Goal: Task Accomplishment & Management: Manage account settings

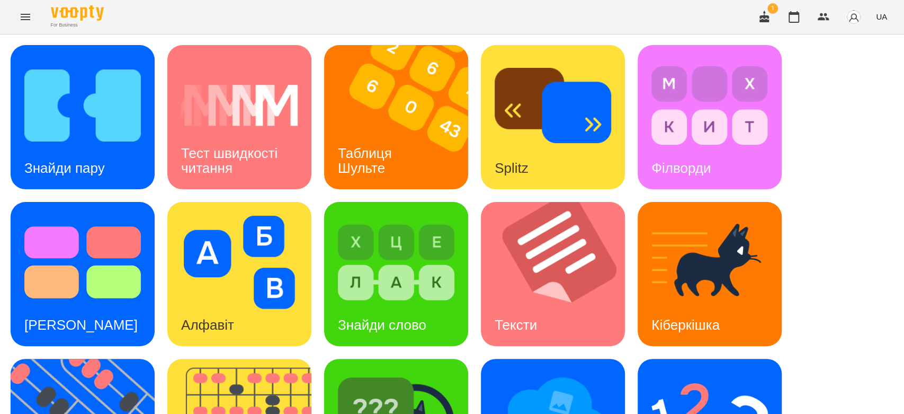
scroll to position [256, 0]
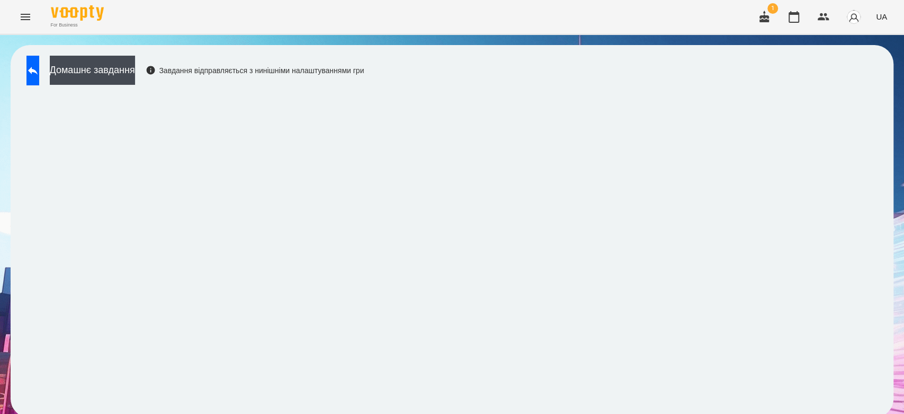
scroll to position [4, 0]
click at [135, 72] on button "Домашнє завдання" at bounding box center [92, 70] width 85 height 29
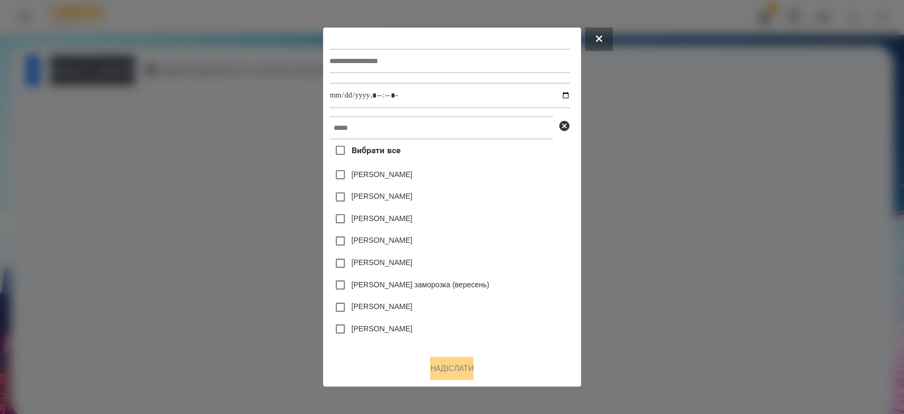
click at [454, 43] on div at bounding box center [450, 60] width 241 height 43
click at [454, 61] on input "text" at bounding box center [450, 61] width 241 height 24
type input "*********"
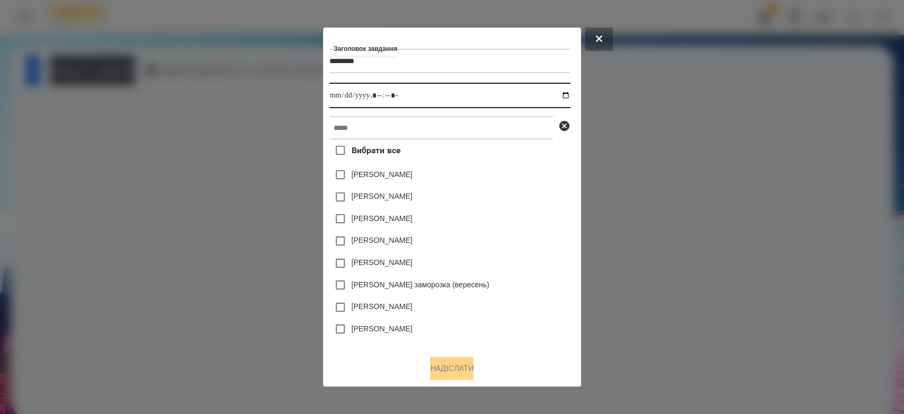
click at [568, 99] on input "datetime-local" at bounding box center [450, 95] width 241 height 25
type input "**********"
drag, startPoint x: 510, startPoint y: 177, endPoint x: 500, endPoint y: 140, distance: 38.9
click at [509, 176] on div "Яна Щербакова" at bounding box center [450, 175] width 241 height 22
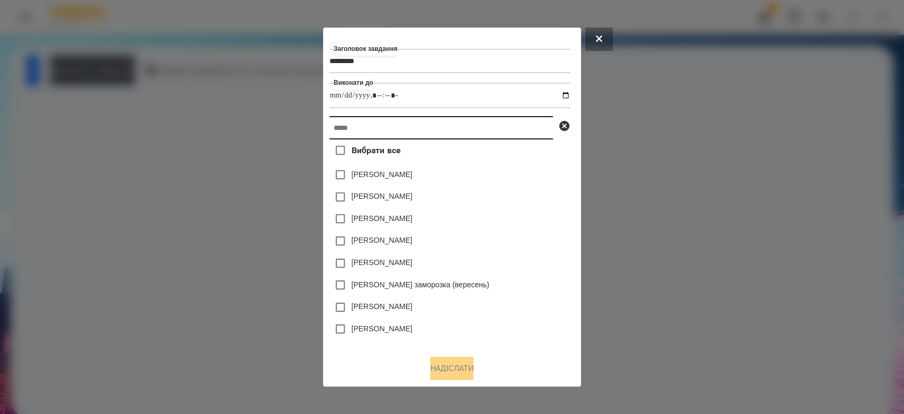
click at [500, 139] on input "text" at bounding box center [442, 127] width 224 height 23
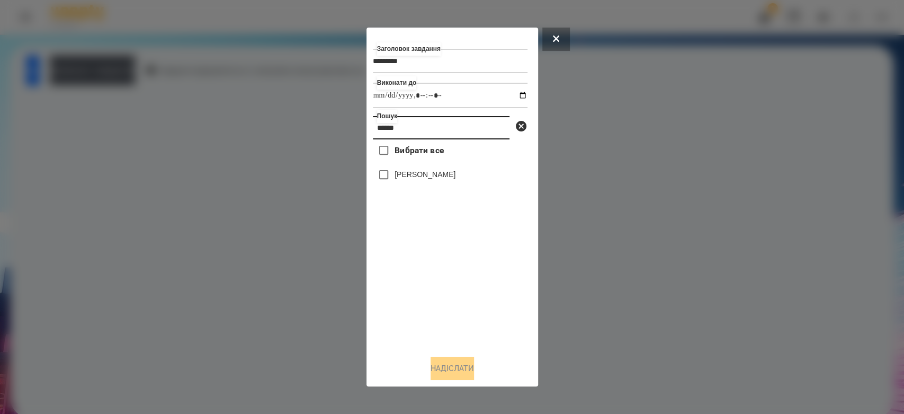
type input "******"
click at [415, 173] on label "[PERSON_NAME]" at bounding box center [425, 174] width 61 height 11
click at [468, 372] on button "Надіслати" at bounding box center [452, 368] width 43 height 23
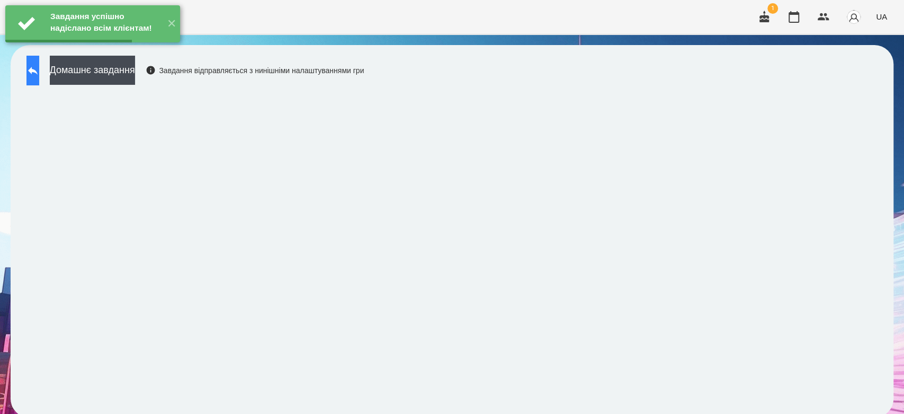
click at [39, 70] on icon at bounding box center [32, 70] width 13 height 13
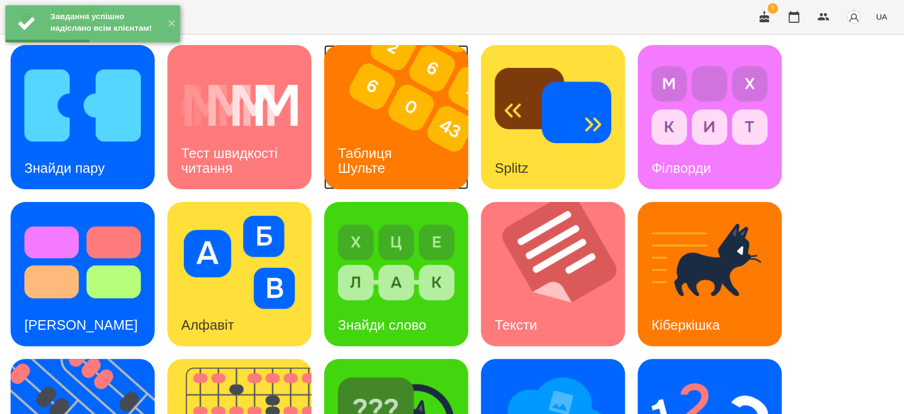
click at [434, 128] on img at bounding box center [402, 117] width 157 height 144
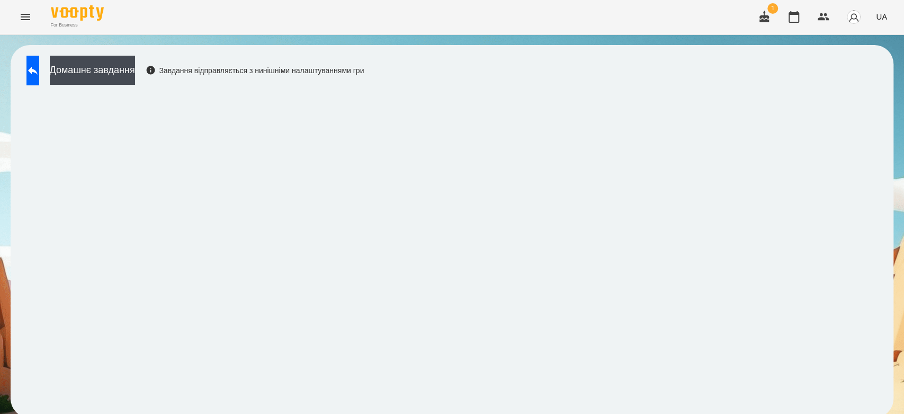
scroll to position [4, 0]
click at [39, 61] on button at bounding box center [32, 71] width 13 height 30
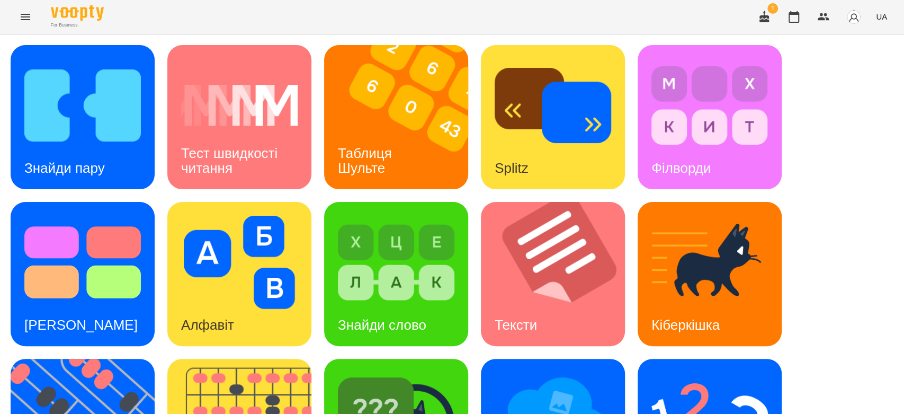
scroll to position [256, 0]
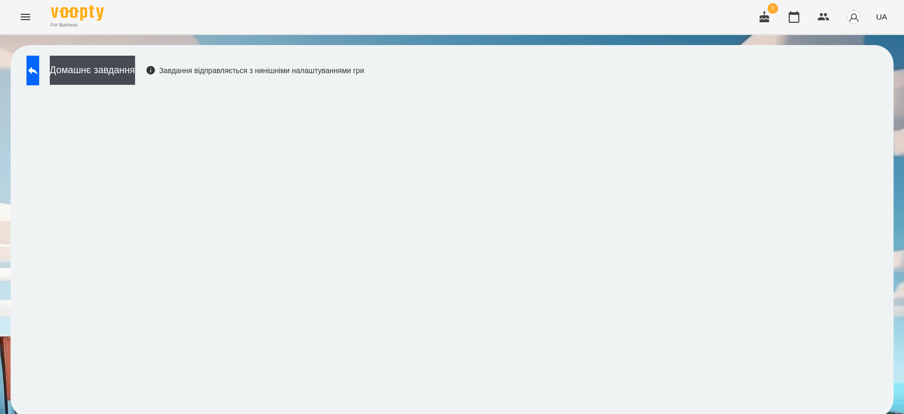
scroll to position [4, 0]
click at [135, 63] on button "Домашнє завдання" at bounding box center [92, 70] width 85 height 29
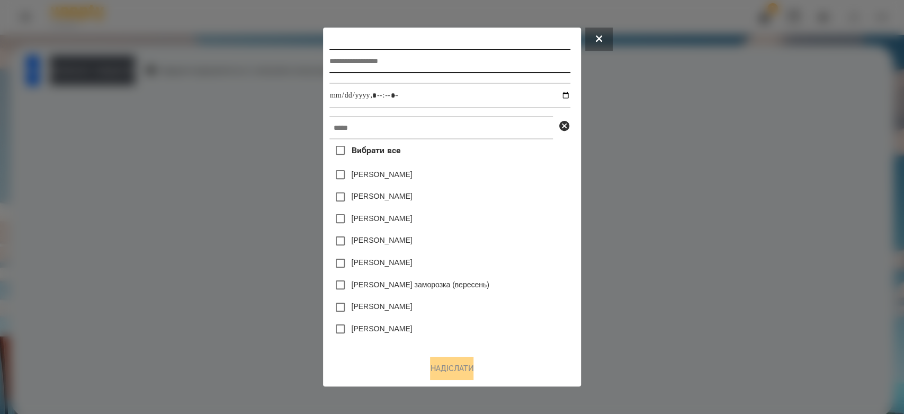
click at [369, 65] on input "text" at bounding box center [450, 61] width 241 height 24
type input "*********"
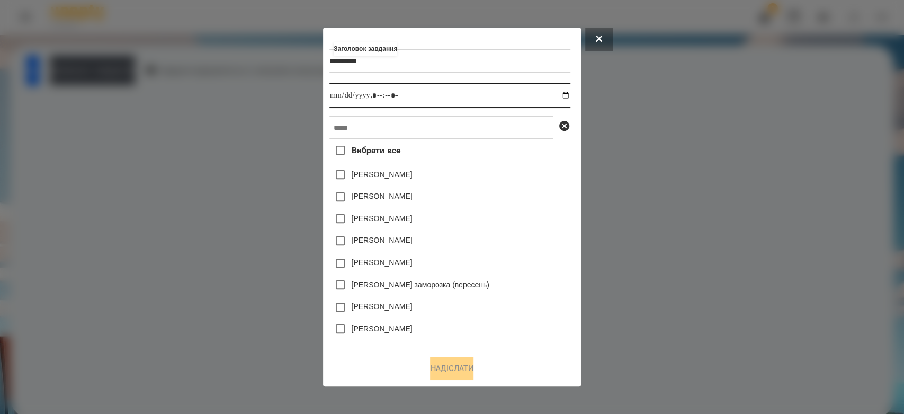
click at [567, 94] on input "datetime-local" at bounding box center [450, 95] width 241 height 25
type input "**********"
click at [526, 185] on div "Вибрати все Яна Щербакова Емма Северен Дамір Карпов Нижник Тамерлан Ісаєв Свято…" at bounding box center [450, 242] width 241 height 207
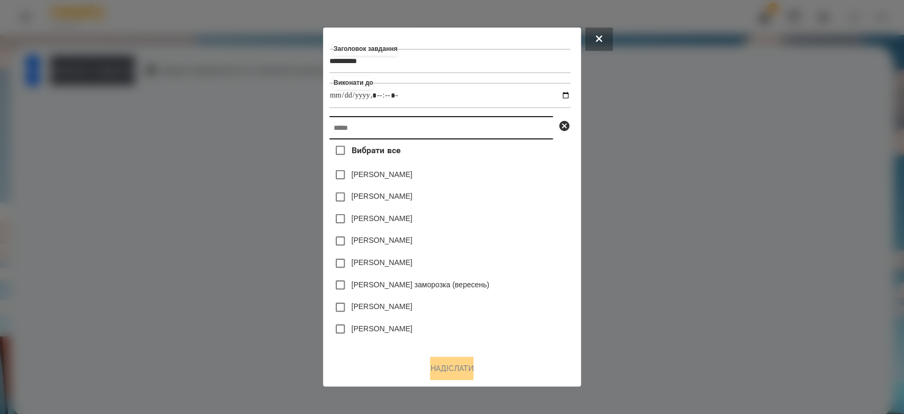
click at [526, 121] on input "text" at bounding box center [442, 127] width 224 height 23
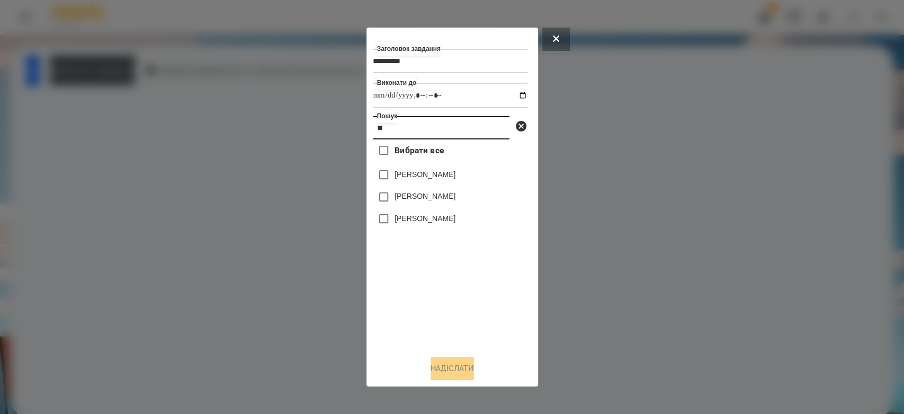
type input "**"
click at [431, 227] on div "[PERSON_NAME]" at bounding box center [450, 219] width 155 height 22
click at [431, 215] on label "[PERSON_NAME]" at bounding box center [425, 218] width 61 height 11
click at [455, 365] on button "Надіслати" at bounding box center [452, 368] width 43 height 23
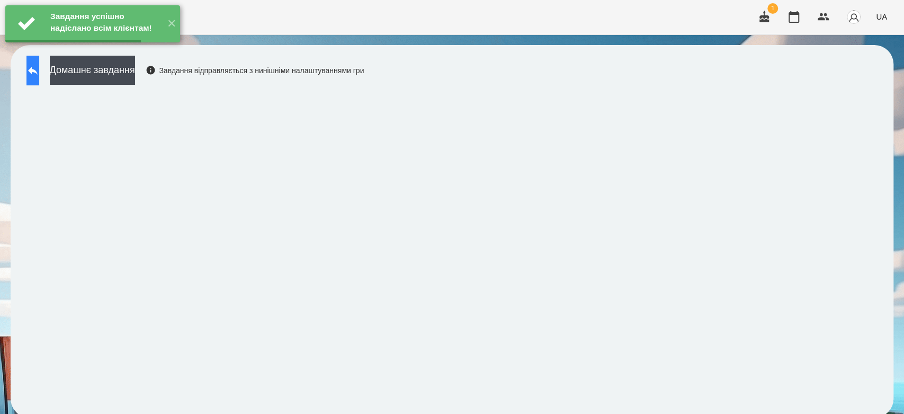
click at [39, 70] on button at bounding box center [32, 71] width 13 height 30
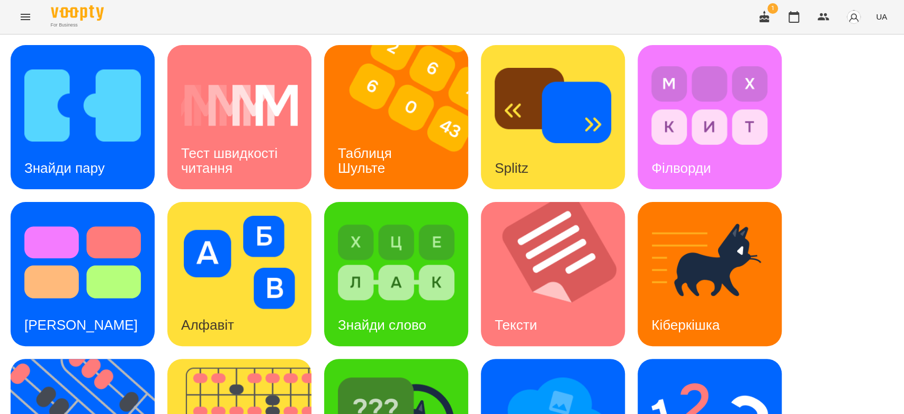
scroll to position [239, 0]
click at [605, 372] on img at bounding box center [553, 418] width 117 height 93
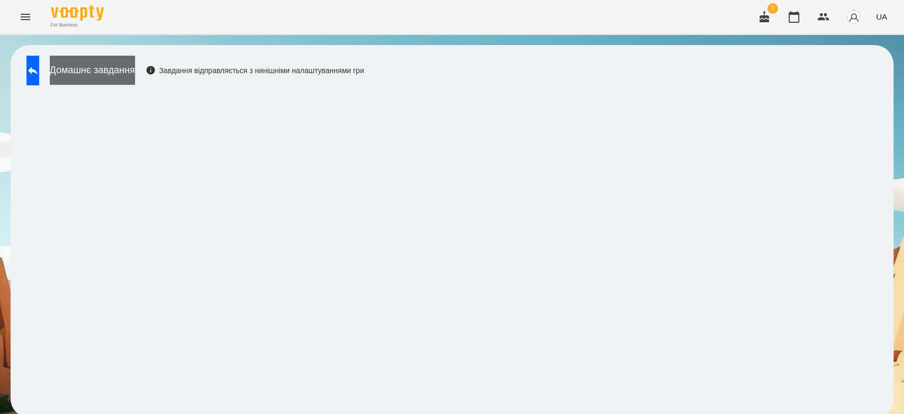
drag, startPoint x: 133, startPoint y: 90, endPoint x: 133, endPoint y: 72, distance: 18.0
click at [132, 85] on div "Домашнє завдання Завдання відправляється з нинішніми налаштуваннями гри" at bounding box center [192, 73] width 343 height 35
click at [133, 72] on button "Домашнє завдання" at bounding box center [92, 70] width 85 height 29
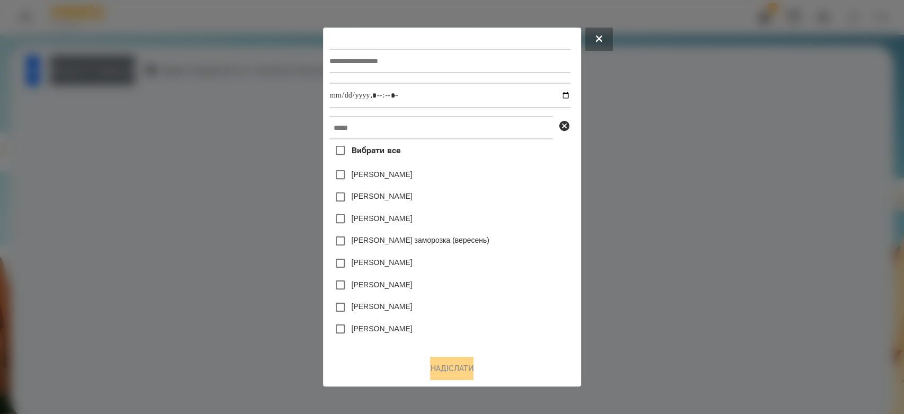
click at [416, 64] on input "text" at bounding box center [450, 61] width 241 height 24
type input "**********"
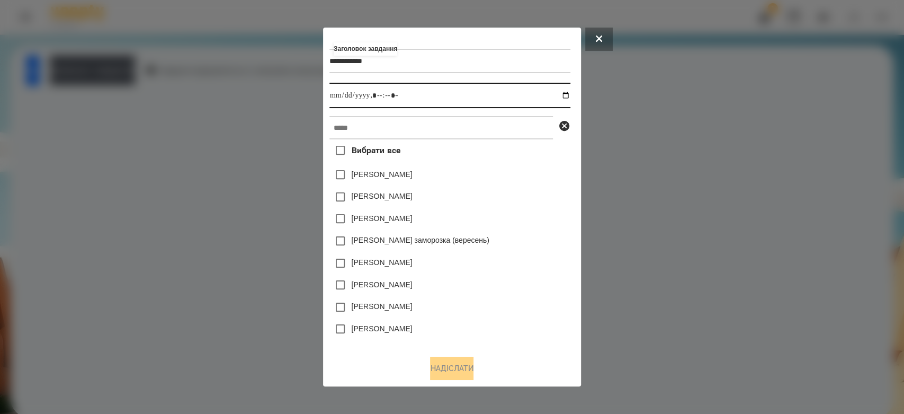
click at [568, 94] on input "datetime-local" at bounding box center [450, 95] width 241 height 25
type input "**********"
click at [517, 161] on div "Вибрати все Емма Северен Яна Щербакова Нижник Тамерлан Злата Миц заморозка (вер…" at bounding box center [450, 242] width 241 height 207
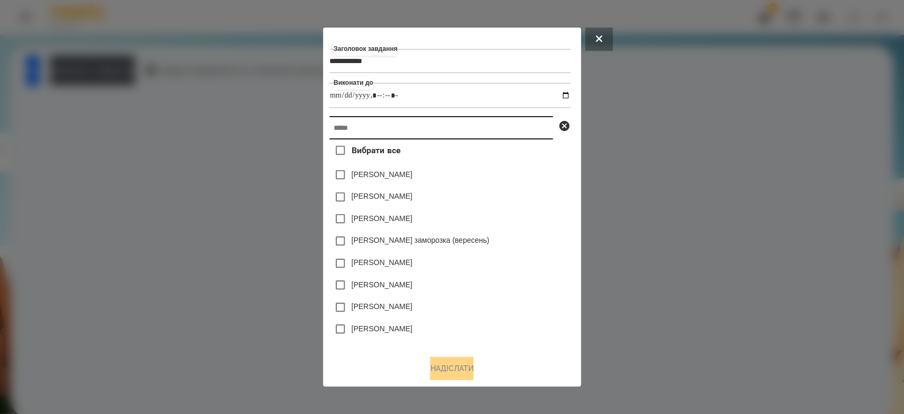
click at [513, 122] on input "text" at bounding box center [442, 127] width 224 height 23
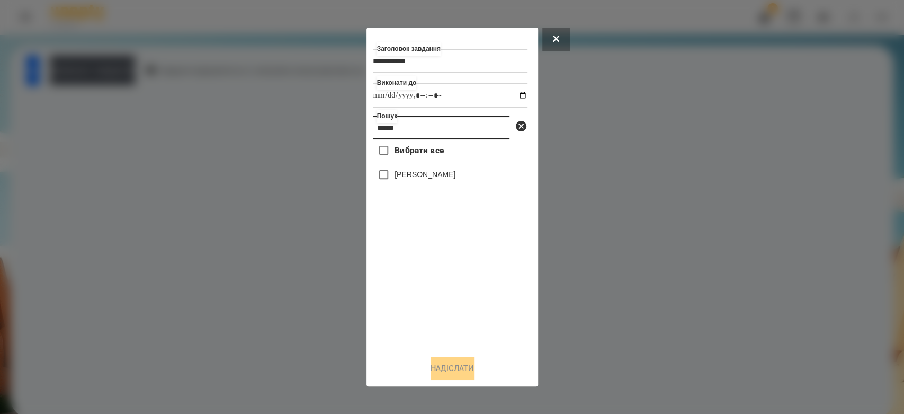
type input "******"
click at [415, 171] on label "[PERSON_NAME]" at bounding box center [425, 174] width 61 height 11
click at [459, 372] on button "Надіслати" at bounding box center [452, 368] width 43 height 23
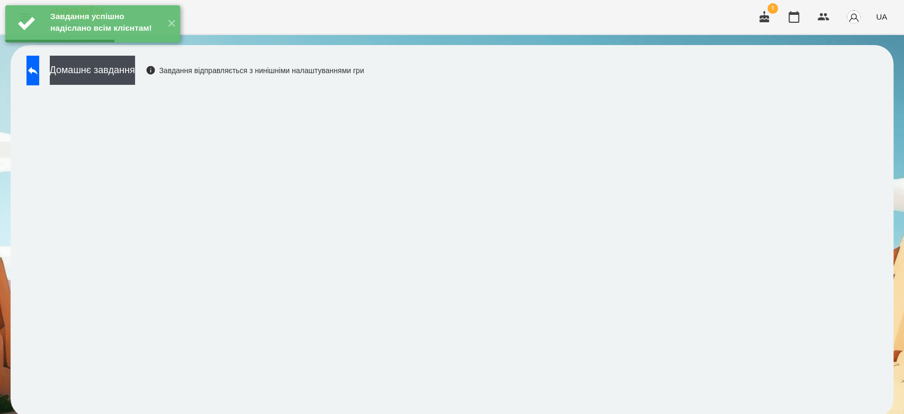
click at [52, 91] on iframe at bounding box center [452, 249] width 862 height 316
click at [61, 82] on div "Домашнє завдання Завдання відправляється з нинішніми налаштуваннями гри" at bounding box center [192, 73] width 343 height 35
click at [39, 79] on button at bounding box center [32, 71] width 13 height 30
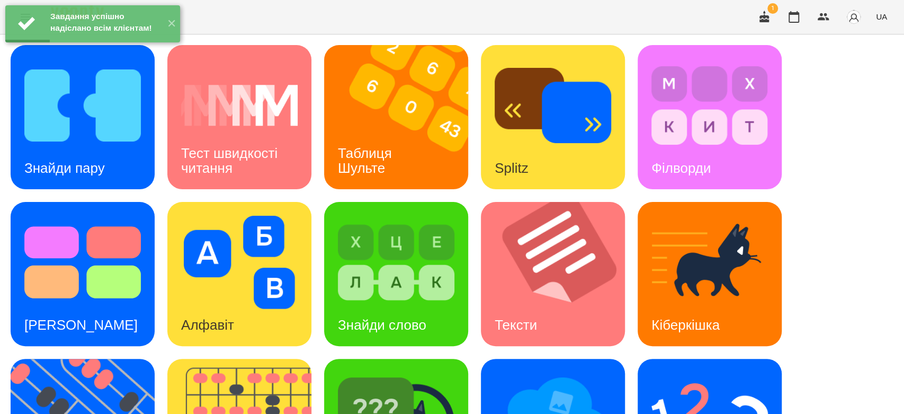
scroll to position [256, 0]
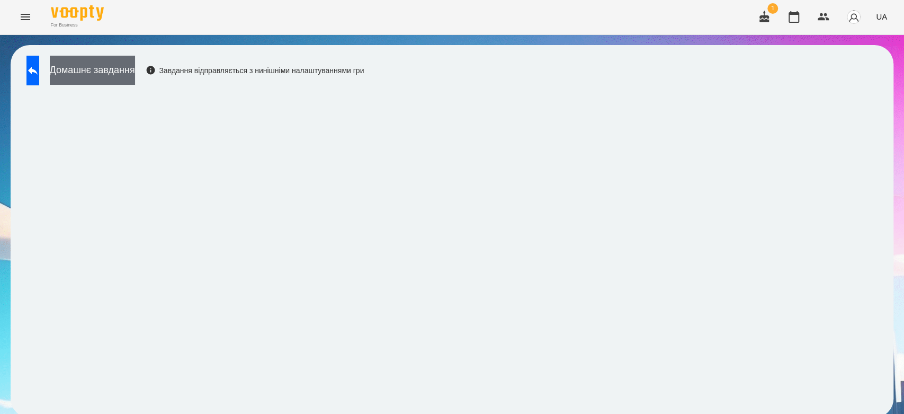
click at [135, 74] on button "Домашнє завдання" at bounding box center [92, 70] width 85 height 29
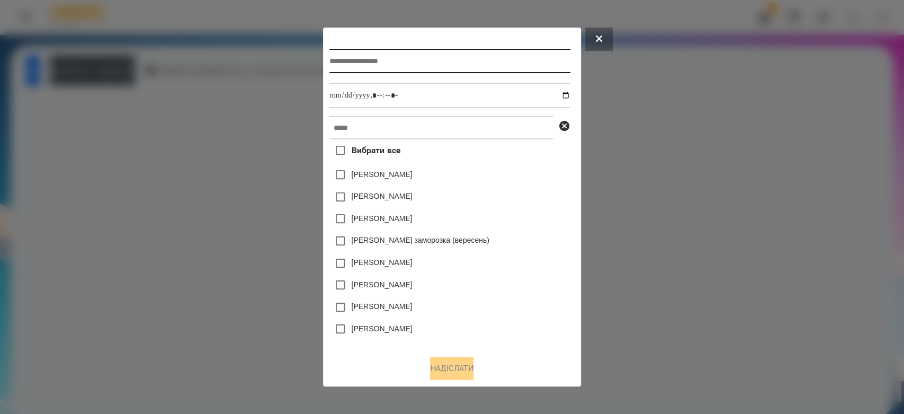
click at [496, 69] on input "text" at bounding box center [450, 61] width 241 height 24
type input "**********"
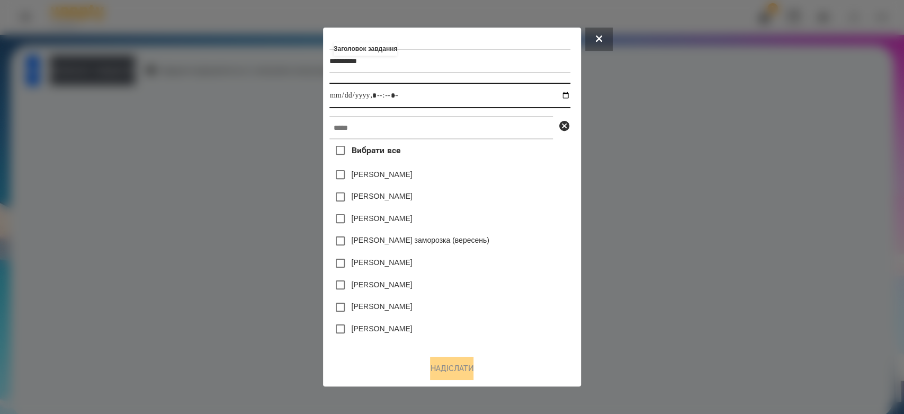
click at [568, 97] on input "datetime-local" at bounding box center [450, 95] width 241 height 25
type input "**********"
drag, startPoint x: 517, startPoint y: 190, endPoint x: 504, endPoint y: 138, distance: 52.8
click at [517, 190] on div "Яна Щербакова" at bounding box center [450, 197] width 241 height 22
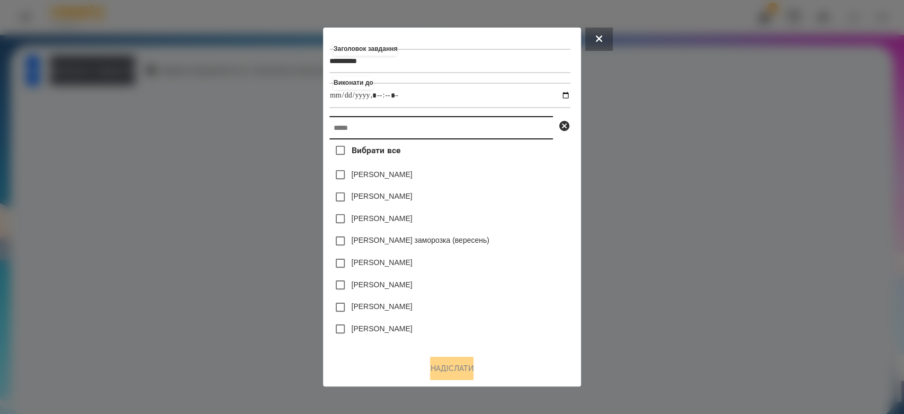
click at [500, 127] on input "text" at bounding box center [442, 127] width 224 height 23
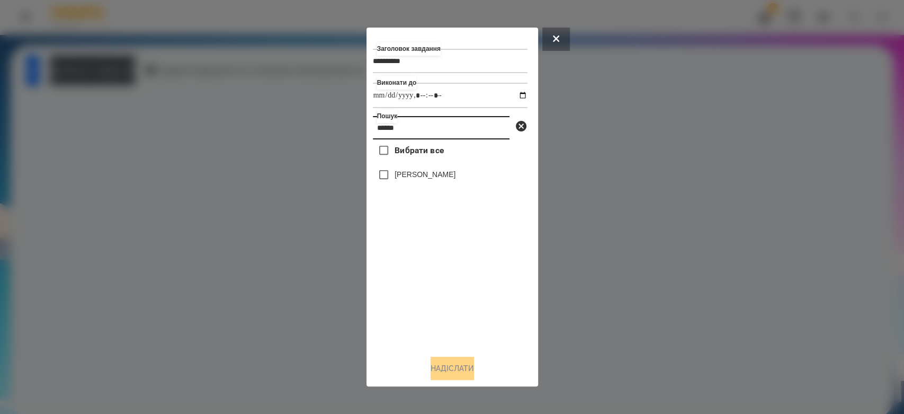
type input "******"
click at [430, 177] on label "[PERSON_NAME]" at bounding box center [425, 174] width 61 height 11
click at [454, 368] on button "Надіслати" at bounding box center [452, 368] width 43 height 23
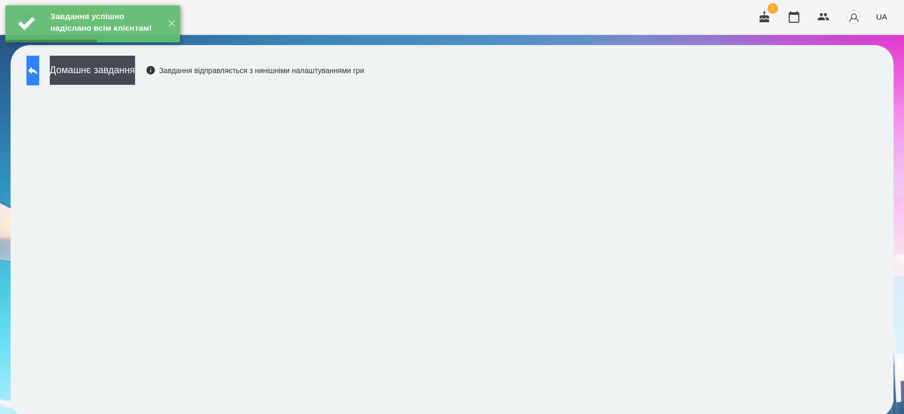
click at [38, 72] on icon at bounding box center [32, 70] width 13 height 13
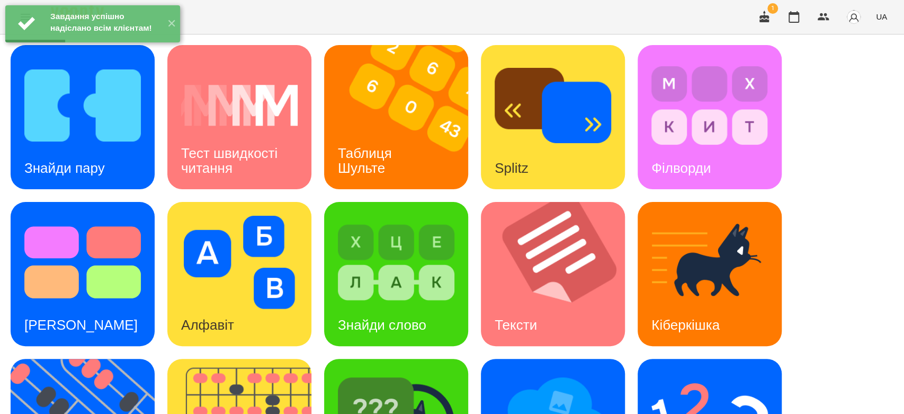
scroll to position [256, 0]
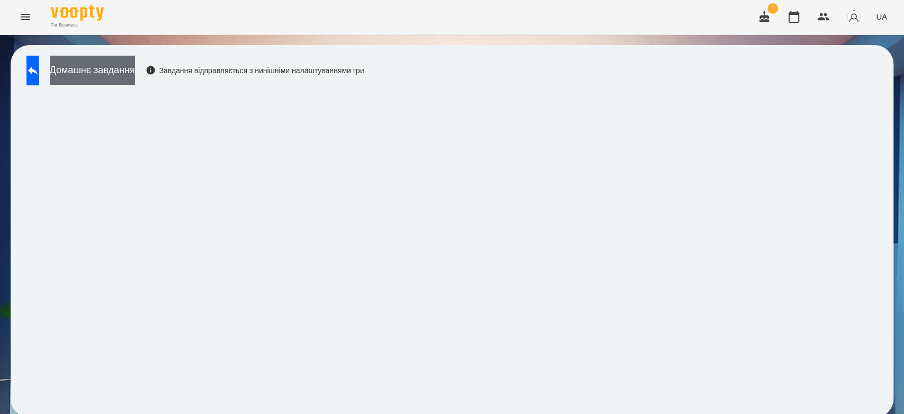
click at [96, 69] on button "Домашнє завдання" at bounding box center [92, 70] width 85 height 29
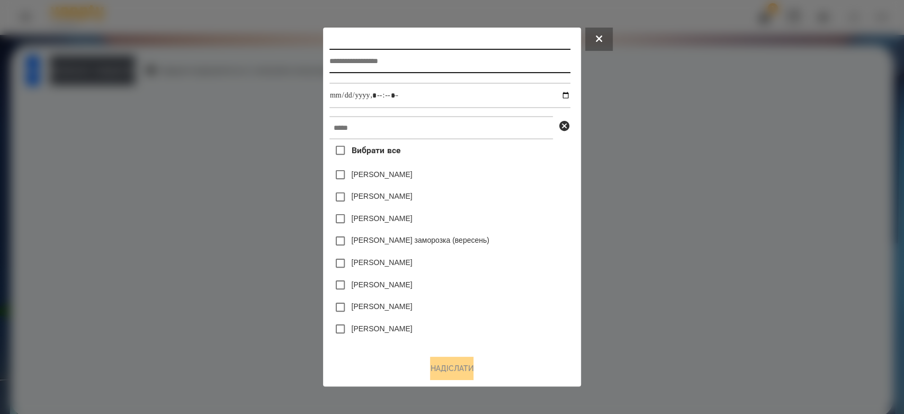
click at [348, 50] on input "text" at bounding box center [450, 61] width 241 height 24
type input "*****"
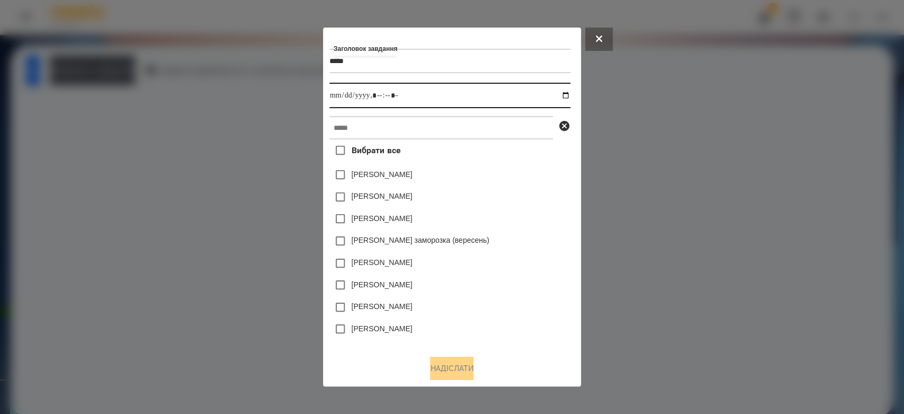
click at [568, 97] on input "datetime-local" at bounding box center [450, 95] width 241 height 25
type input "**********"
click at [522, 194] on div "Яна Щербакова" at bounding box center [450, 197] width 241 height 22
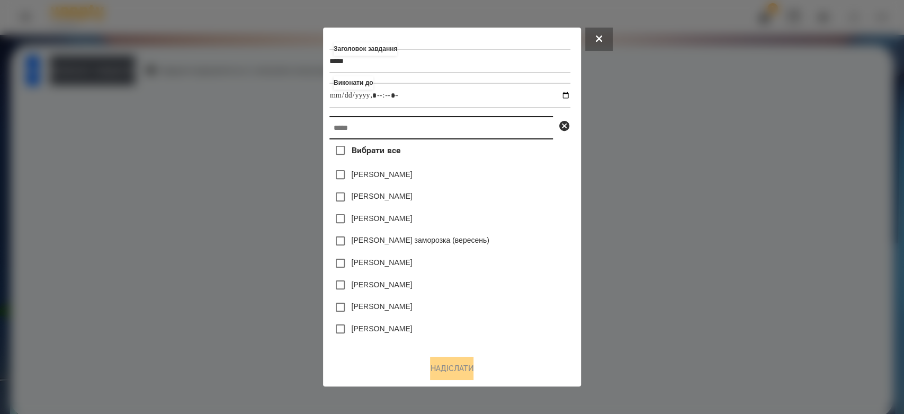
click at [502, 129] on input "text" at bounding box center [442, 127] width 224 height 23
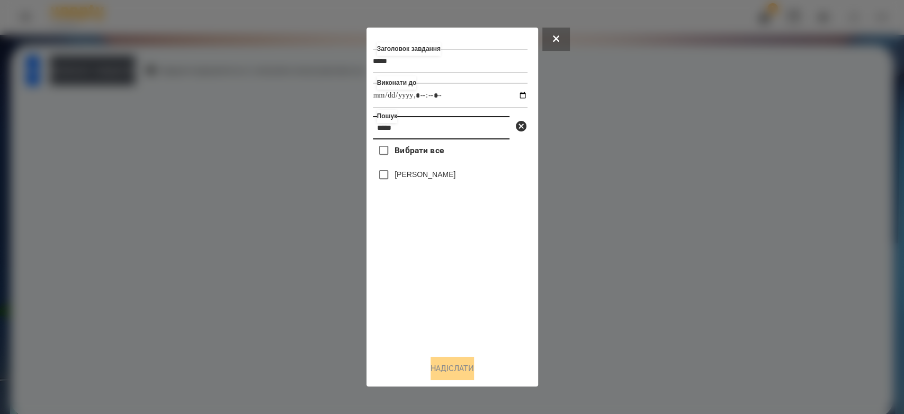
type input "*****"
click at [424, 184] on div "[PERSON_NAME]" at bounding box center [450, 175] width 155 height 22
click at [424, 176] on label "[PERSON_NAME]" at bounding box center [425, 174] width 61 height 11
click at [474, 372] on button "Надіслати" at bounding box center [452, 368] width 43 height 23
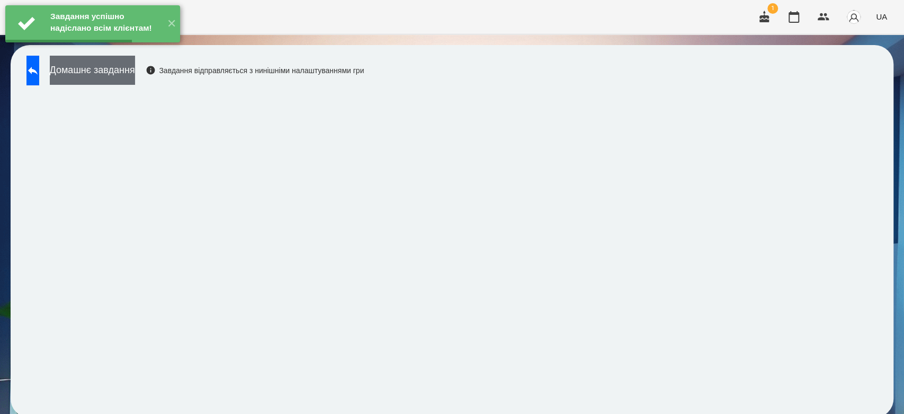
click at [135, 75] on button "Домашнє завдання" at bounding box center [92, 70] width 85 height 29
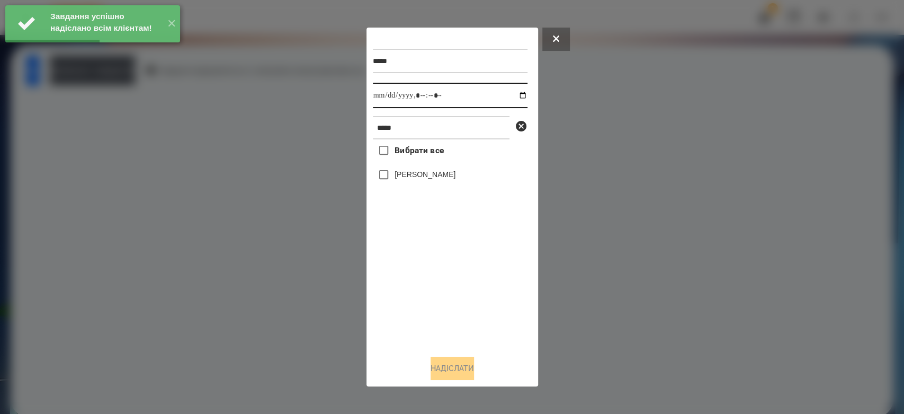
drag, startPoint x: 512, startPoint y: 96, endPoint x: 507, endPoint y: 108, distance: 12.6
click at [511, 96] on input "datetime-local" at bounding box center [450, 95] width 155 height 25
type input "**********"
drag, startPoint x: 471, startPoint y: 344, endPoint x: 456, endPoint y: 280, distance: 66.3
click at [471, 344] on div "Вибрати все Глушак Артур" at bounding box center [450, 242] width 155 height 207
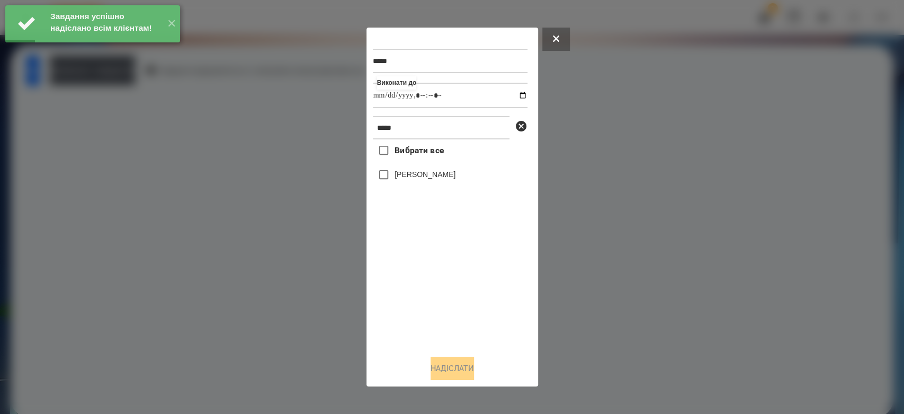
click at [422, 171] on label "[PERSON_NAME]" at bounding box center [425, 174] width 61 height 11
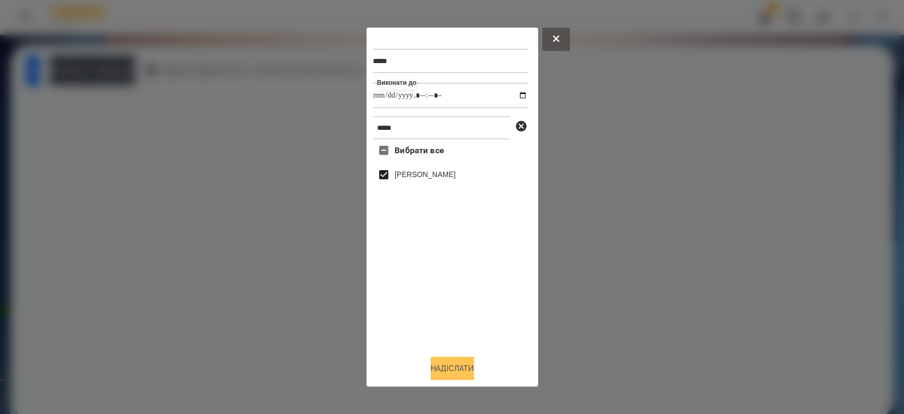
click at [454, 367] on button "Надіслати" at bounding box center [452, 368] width 43 height 23
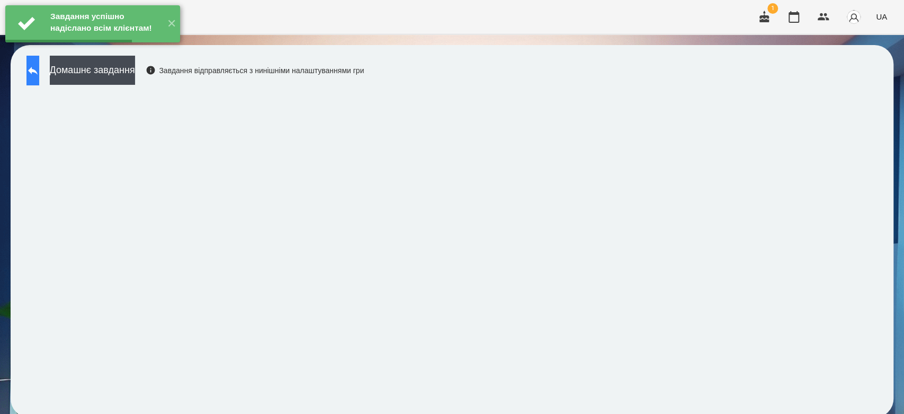
click at [39, 79] on button at bounding box center [32, 71] width 13 height 30
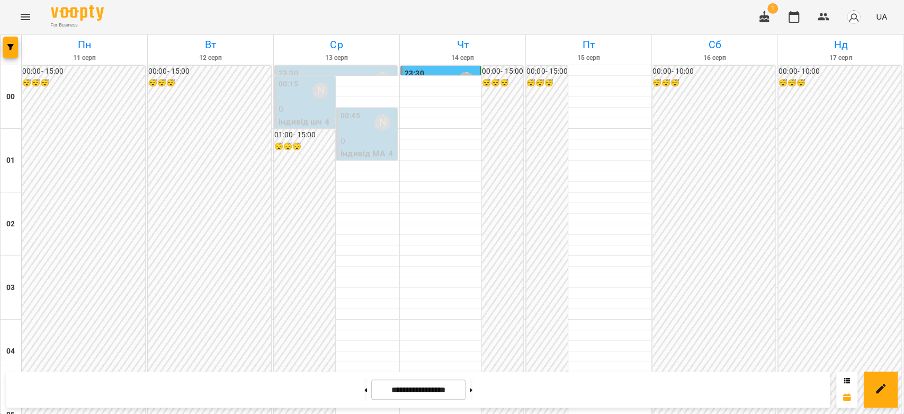
scroll to position [1048, 0]
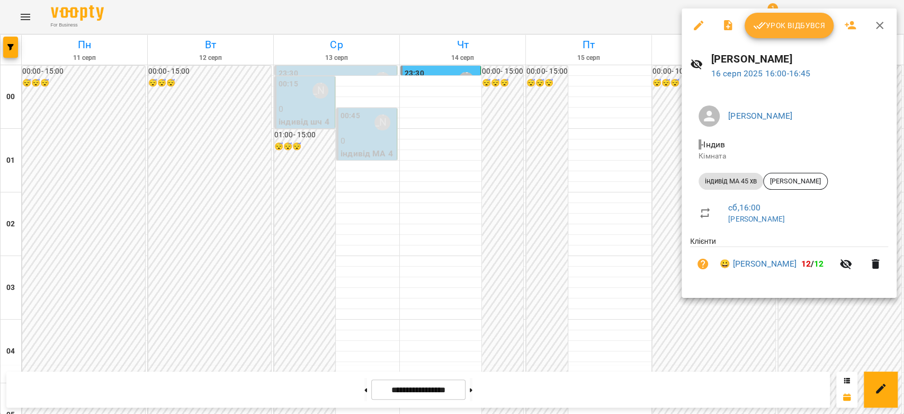
click at [653, 194] on div at bounding box center [452, 207] width 904 height 414
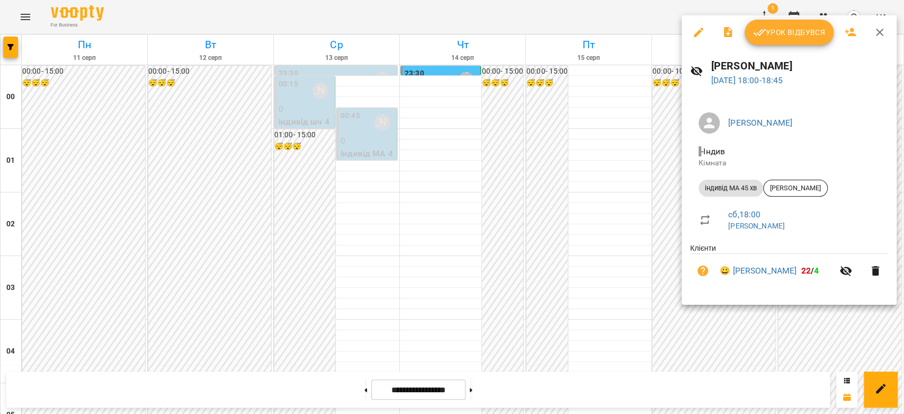
click at [571, 210] on div at bounding box center [452, 207] width 904 height 414
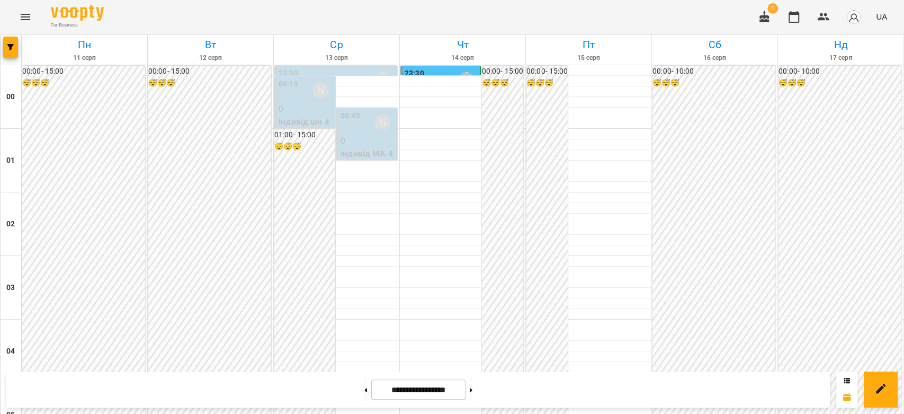
scroll to position [1048, 0]
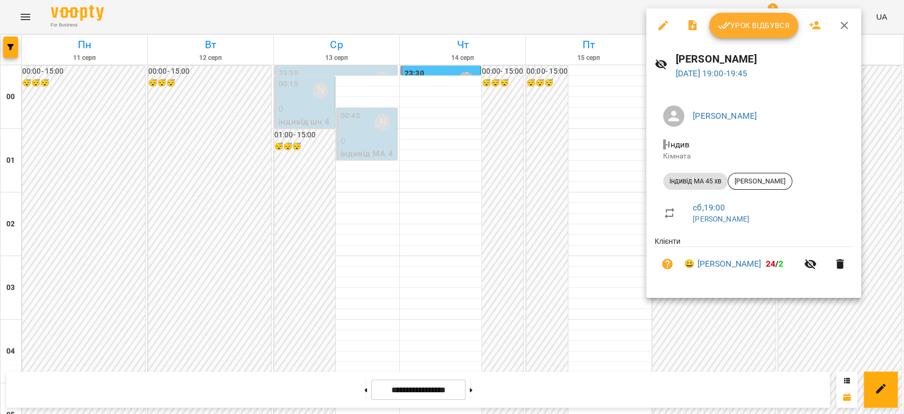
click at [580, 208] on div at bounding box center [452, 207] width 904 height 414
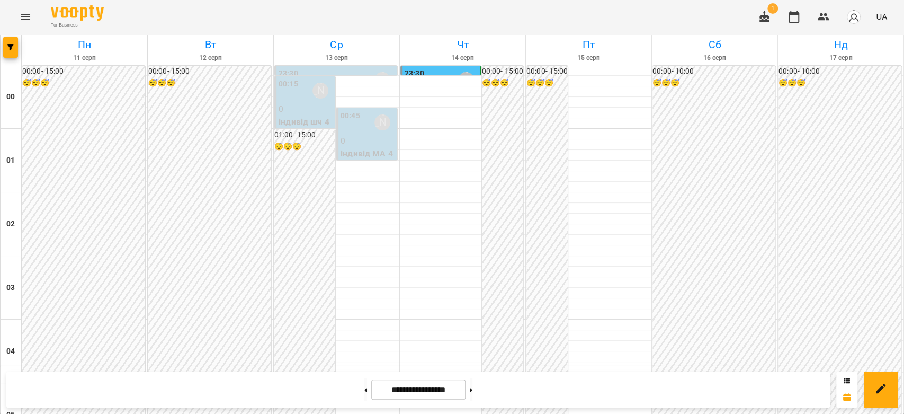
scroll to position [1166, 0]
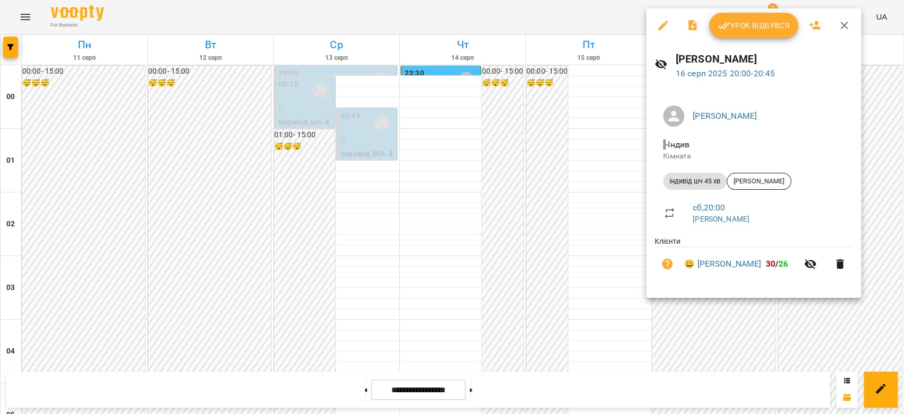
click at [597, 199] on div at bounding box center [452, 207] width 904 height 414
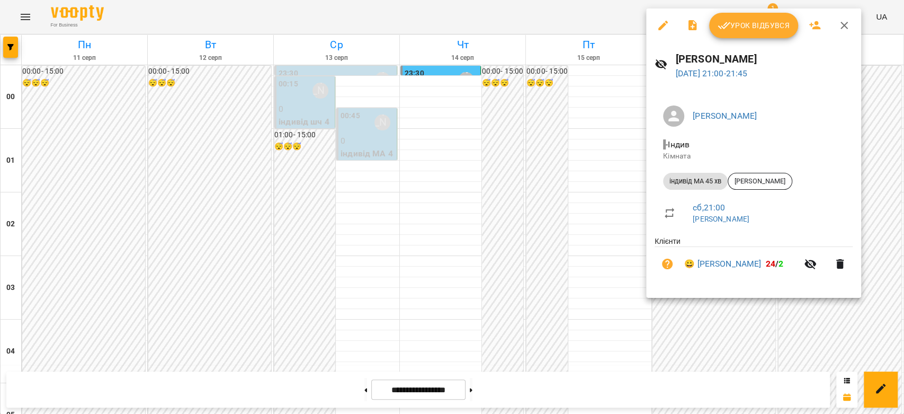
click at [615, 212] on div at bounding box center [452, 207] width 904 height 414
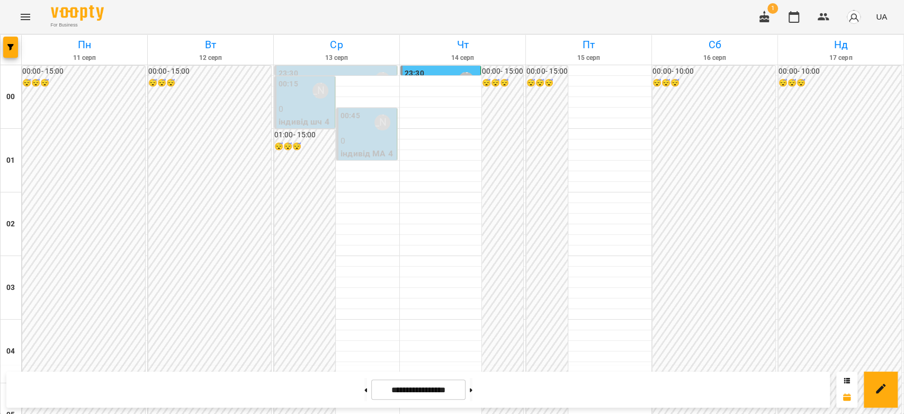
scroll to position [1225, 0]
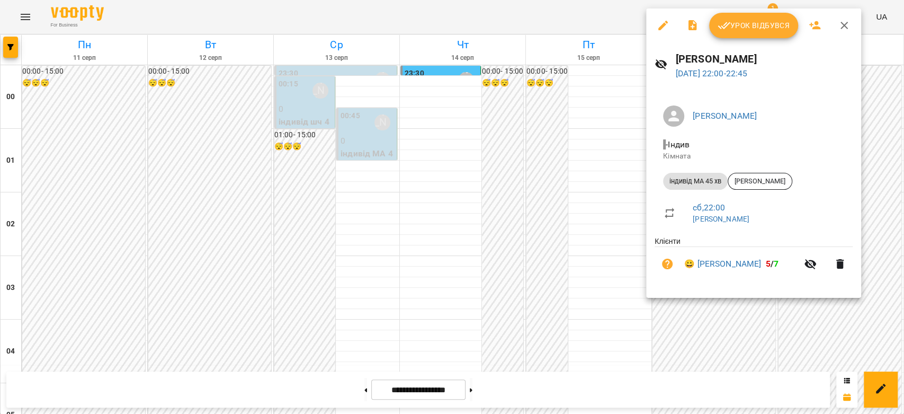
click at [603, 197] on div at bounding box center [452, 207] width 904 height 414
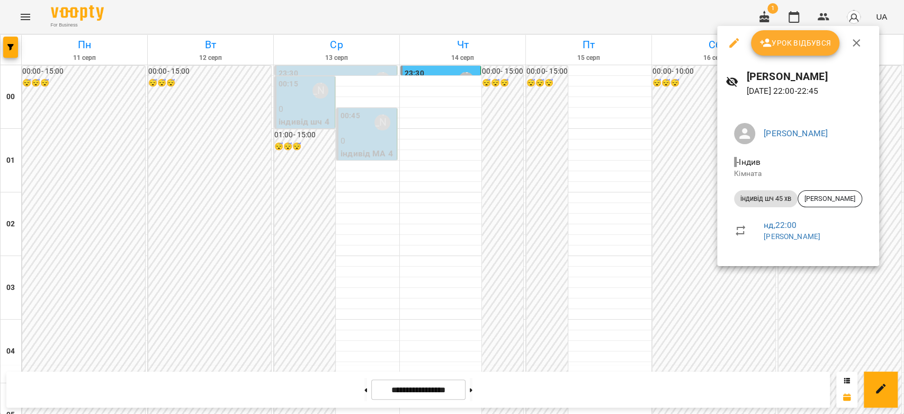
click at [673, 238] on div at bounding box center [452, 207] width 904 height 414
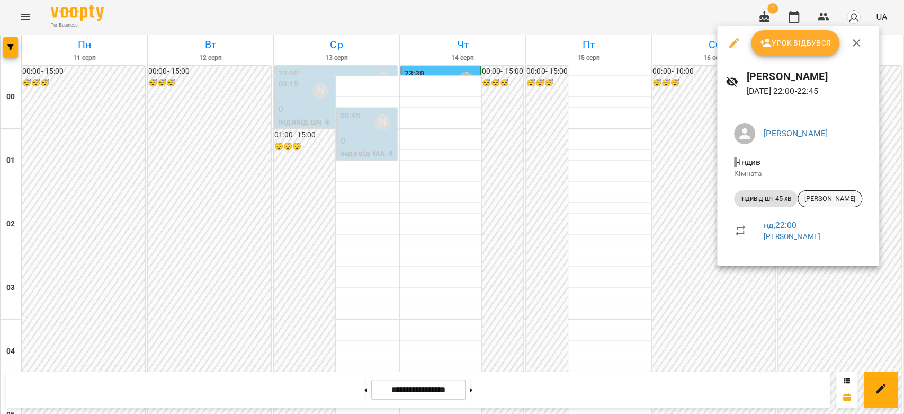
click at [839, 203] on span "[PERSON_NAME]" at bounding box center [830, 199] width 64 height 10
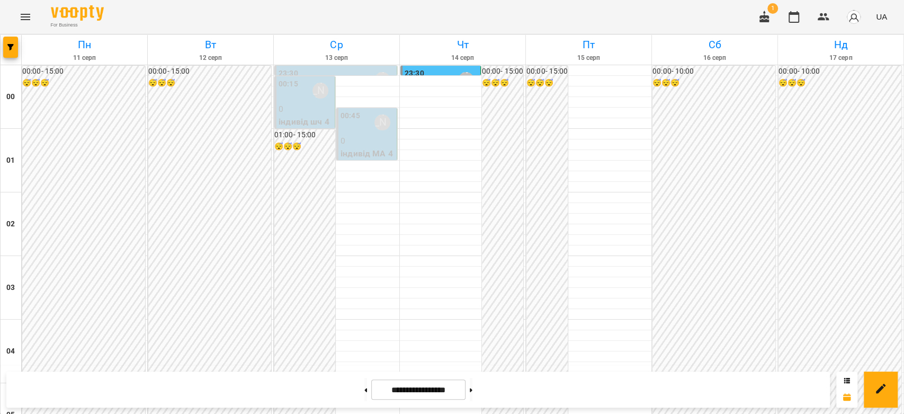
scroll to position [518, 0]
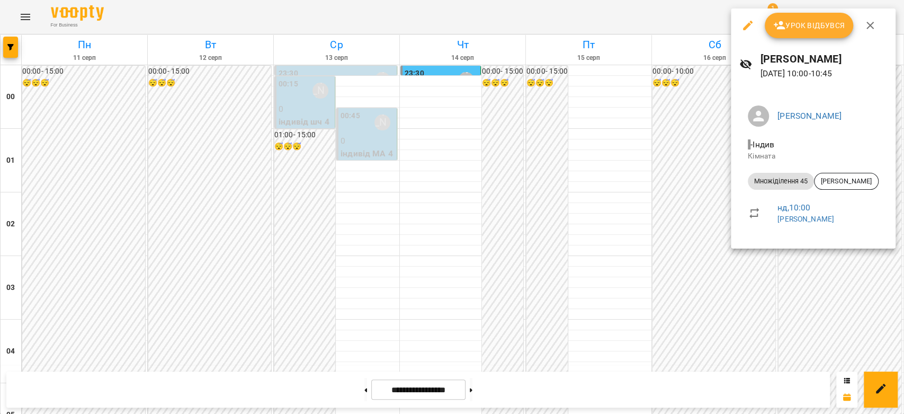
click at [827, 286] on div at bounding box center [452, 207] width 904 height 414
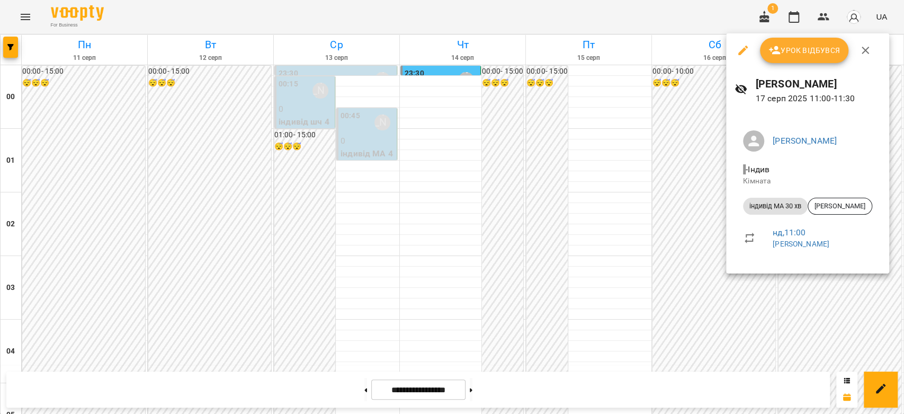
click at [827, 292] on div at bounding box center [452, 207] width 904 height 414
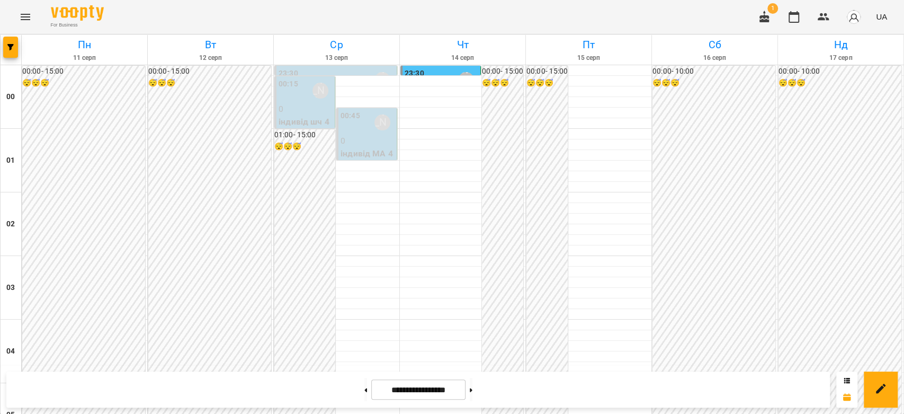
scroll to position [930, 0]
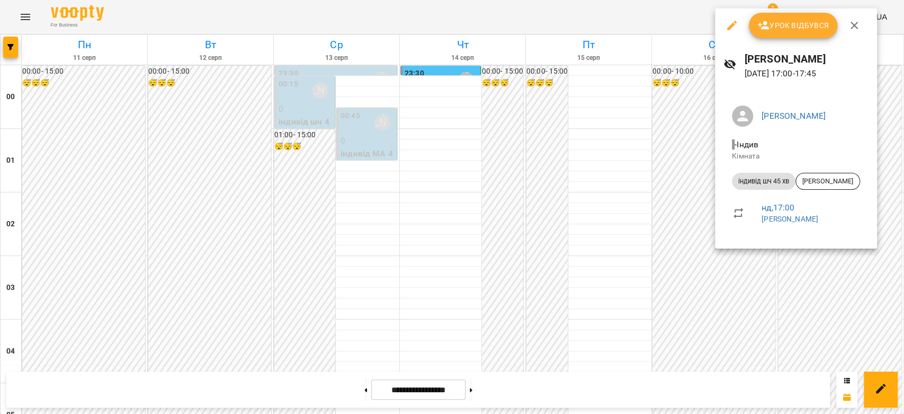
click at [830, 296] on div at bounding box center [452, 207] width 904 height 414
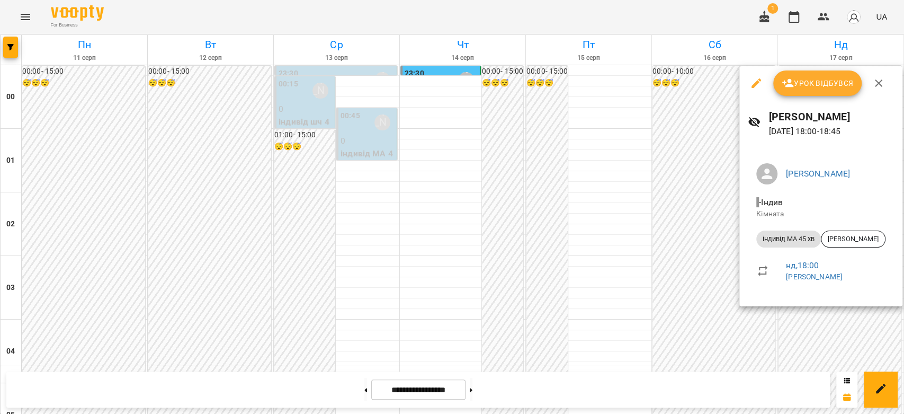
click at [703, 291] on div at bounding box center [452, 207] width 904 height 414
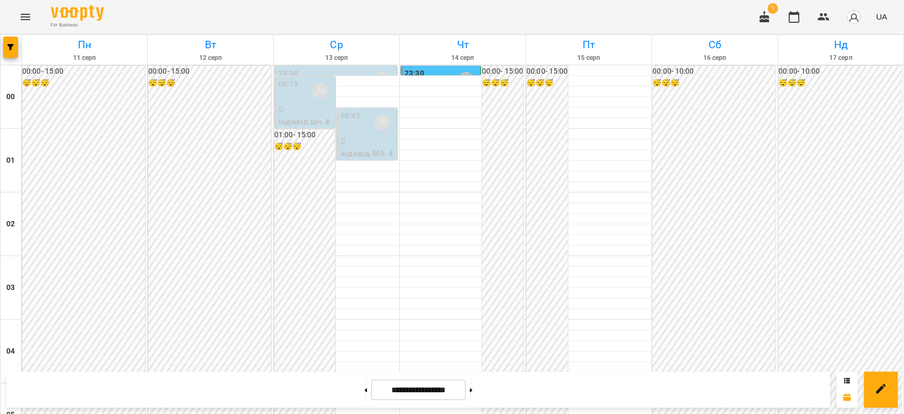
scroll to position [1048, 0]
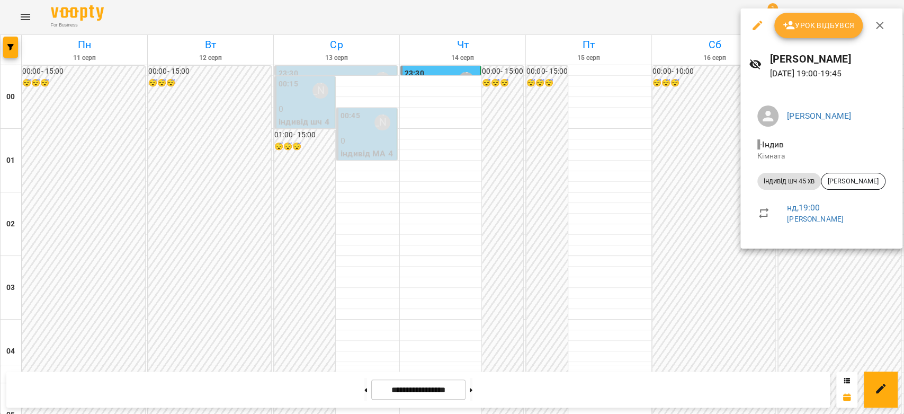
click at [684, 260] on div at bounding box center [452, 207] width 904 height 414
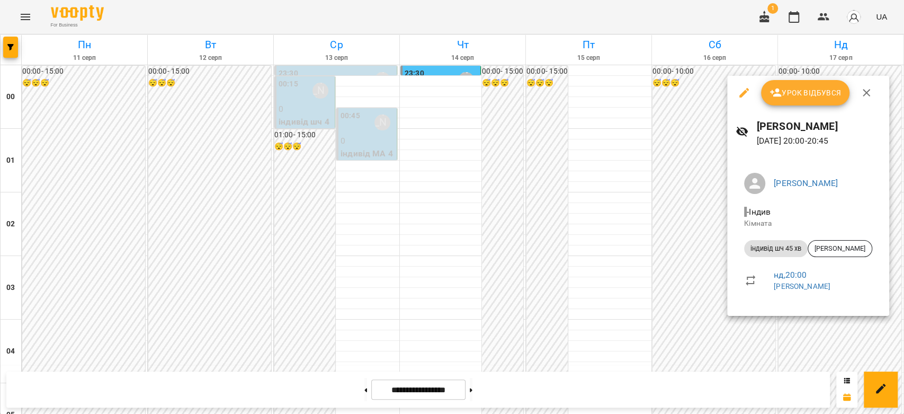
click at [691, 278] on div at bounding box center [452, 207] width 904 height 414
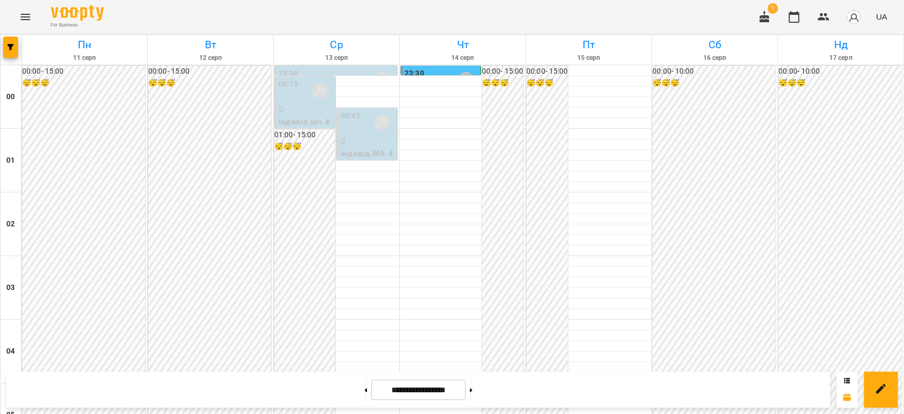
scroll to position [1225, 0]
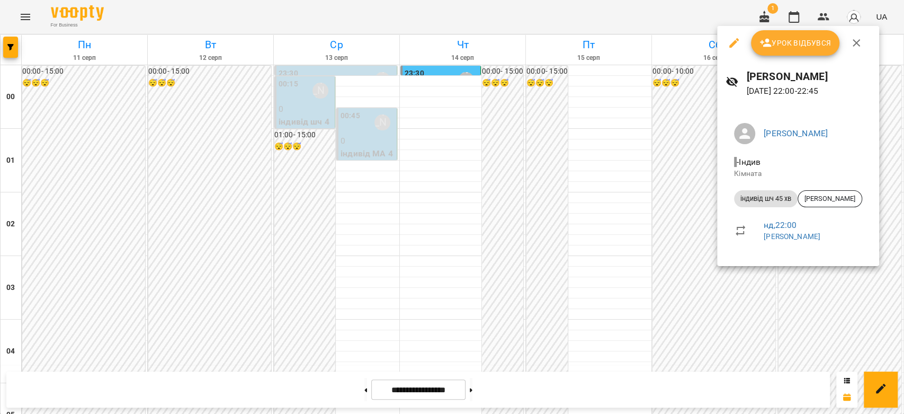
click at [659, 267] on div at bounding box center [452, 207] width 904 height 414
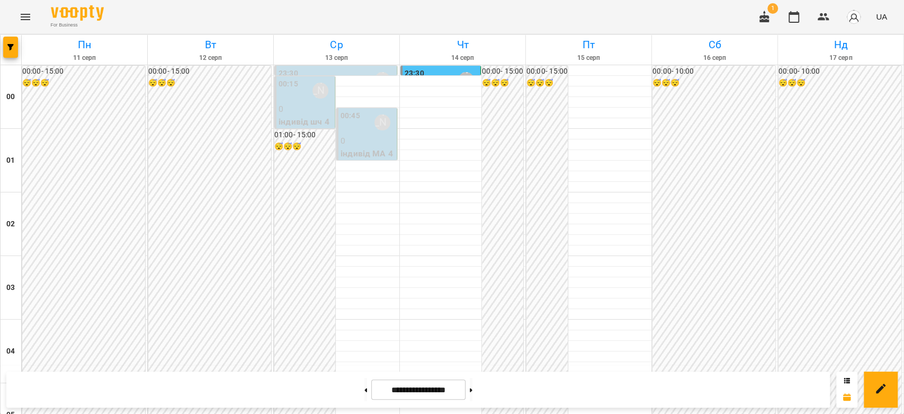
scroll to position [1048, 0]
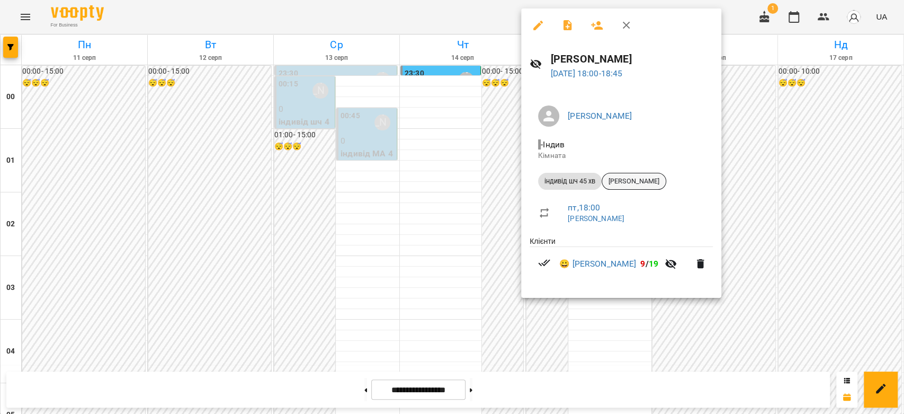
click at [642, 181] on span "[PERSON_NAME]" at bounding box center [634, 181] width 64 height 10
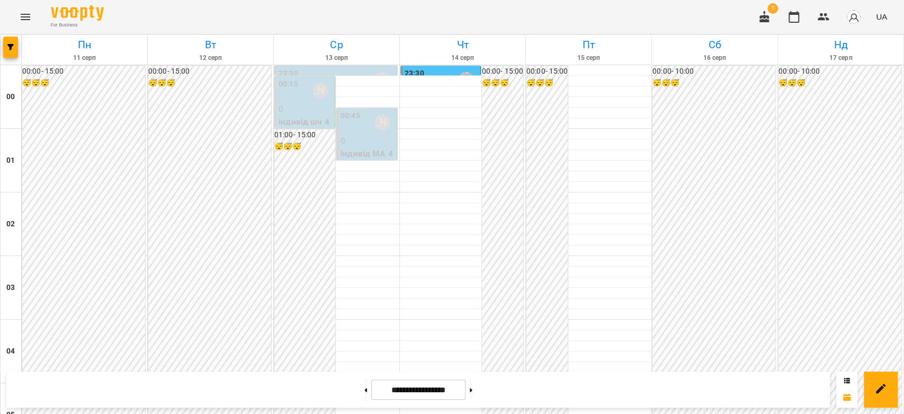
scroll to position [824, 0]
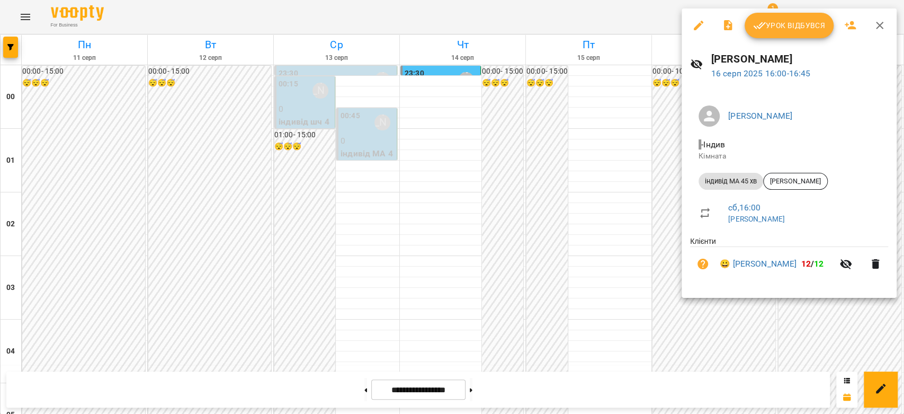
click at [812, 24] on span "Урок відбувся" at bounding box center [789, 25] width 72 height 13
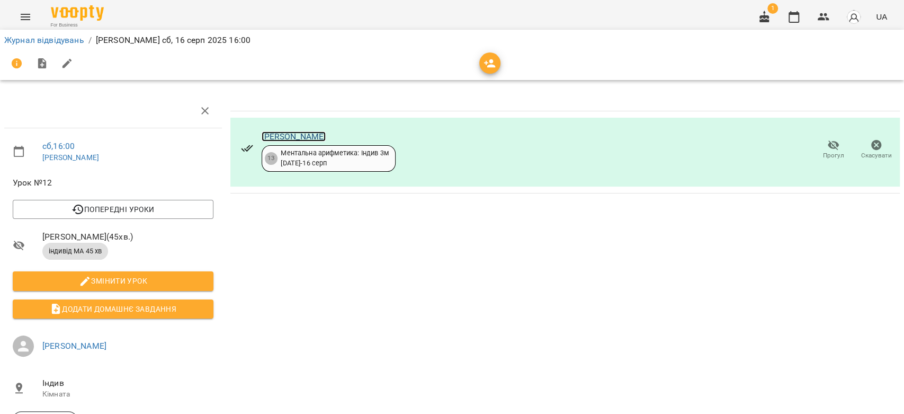
click at [282, 132] on link "[PERSON_NAME]" at bounding box center [294, 136] width 64 height 10
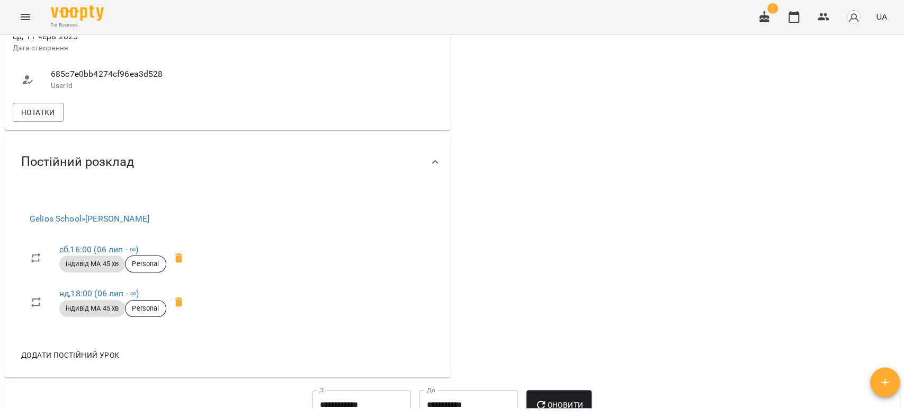
scroll to position [530, 0]
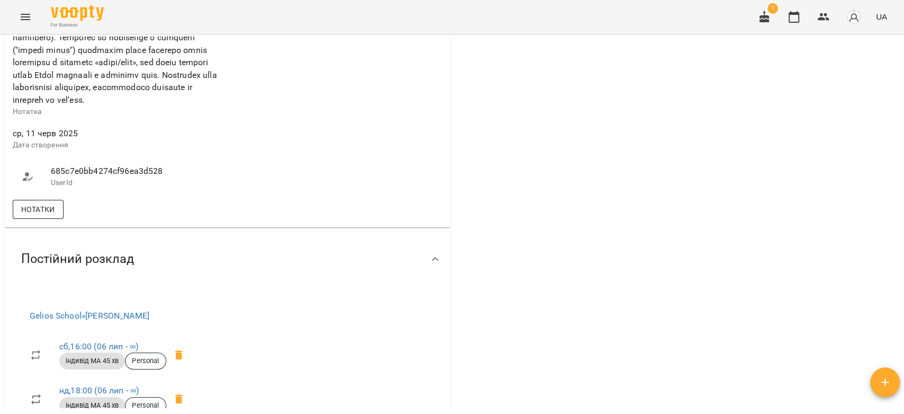
drag, startPoint x: 47, startPoint y: 238, endPoint x: 47, endPoint y: 232, distance: 5.8
click at [47, 216] on span "Нотатки" at bounding box center [38, 209] width 34 height 13
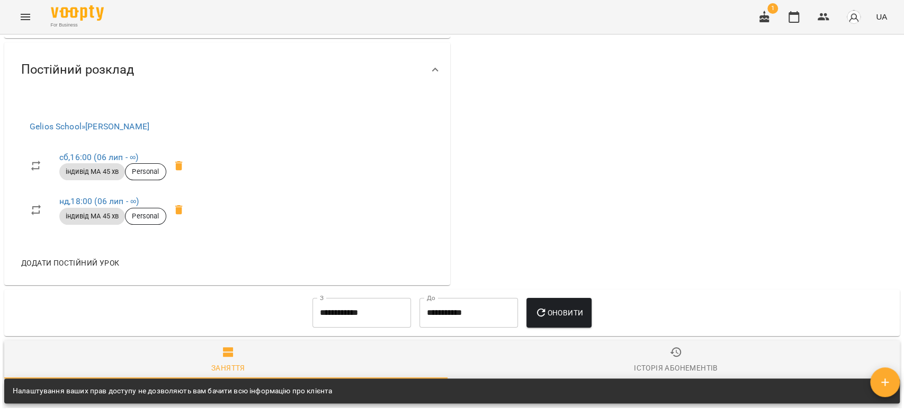
scroll to position [706, 0]
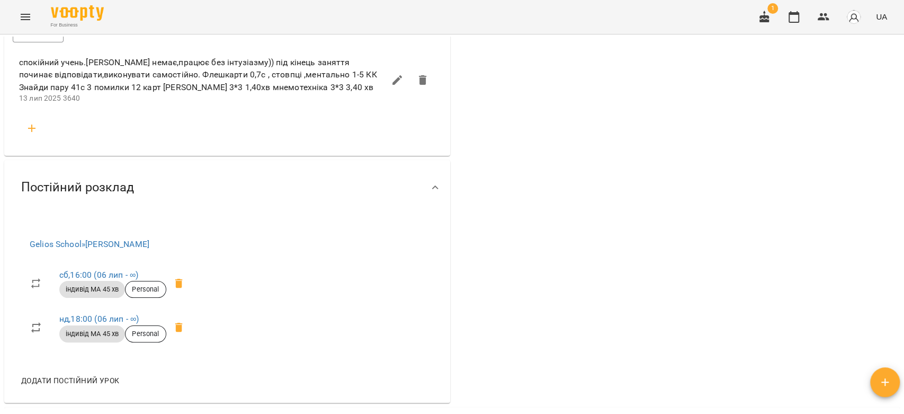
click at [33, 135] on icon "button" at bounding box center [31, 128] width 13 height 13
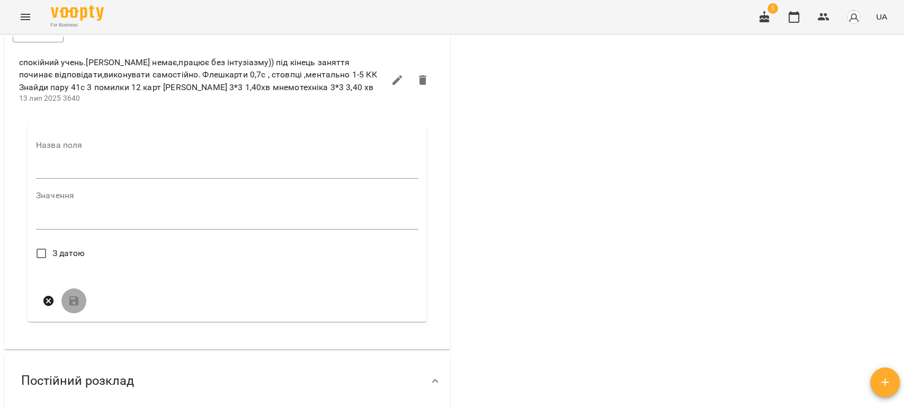
drag, startPoint x: 93, startPoint y: 189, endPoint x: 96, endPoint y: 199, distance: 10.6
click at [93, 183] on div "Назва поля" at bounding box center [227, 162] width 383 height 42
click at [99, 183] on div "Назва поля" at bounding box center [227, 162] width 383 height 42
click at [95, 179] on input "text" at bounding box center [227, 170] width 383 height 17
type input "****"
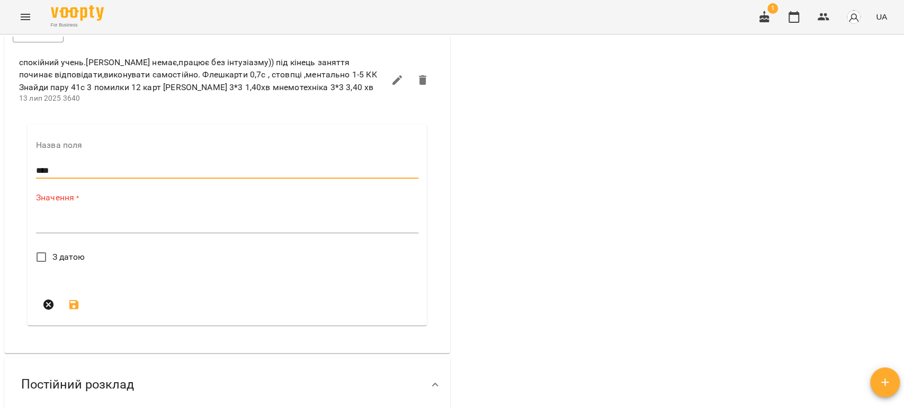
click at [120, 229] on textarea at bounding box center [227, 224] width 383 height 10
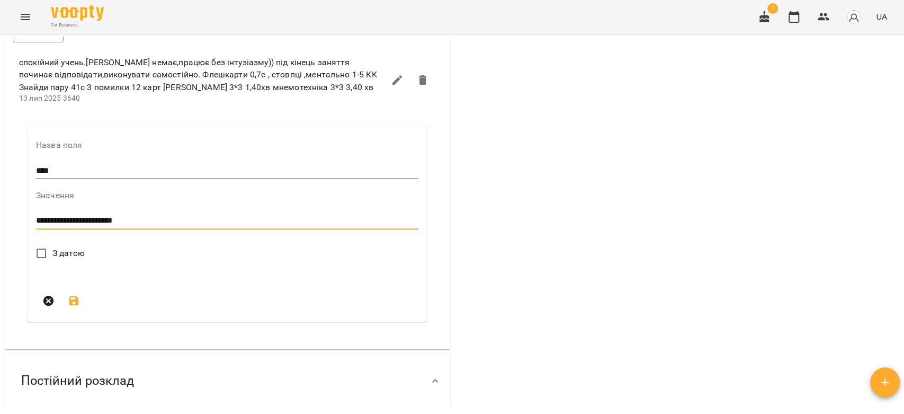
click at [452, 232] on div "Актуальні абонементи ( 1 ) Ментальна арифметика: Індив 3м 25 черв - Ціна індиві…" at bounding box center [677, 5] width 450 height 1186
click at [458, 236] on div "Актуальні абонементи ( 1 ) Ментальна арифметика: Індив 3м 25 черв - Ціна індиві…" at bounding box center [677, 5] width 450 height 1186
click at [152, 226] on textarea "**********" at bounding box center [225, 221] width 378 height 10
type textarea "**********"
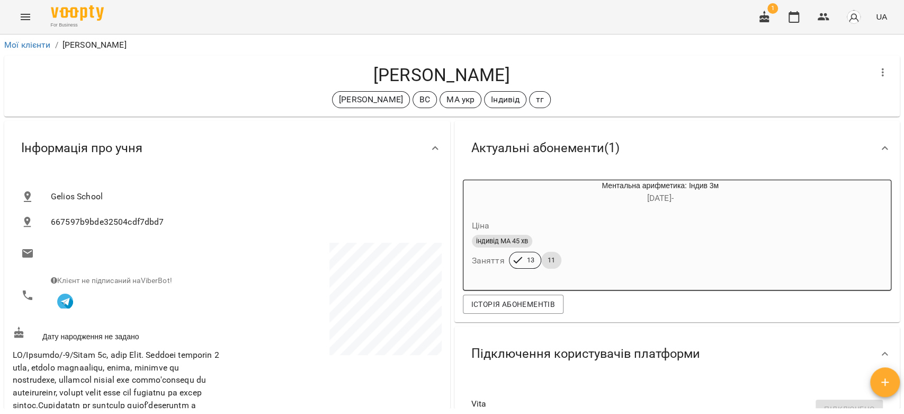
scroll to position [706, 0]
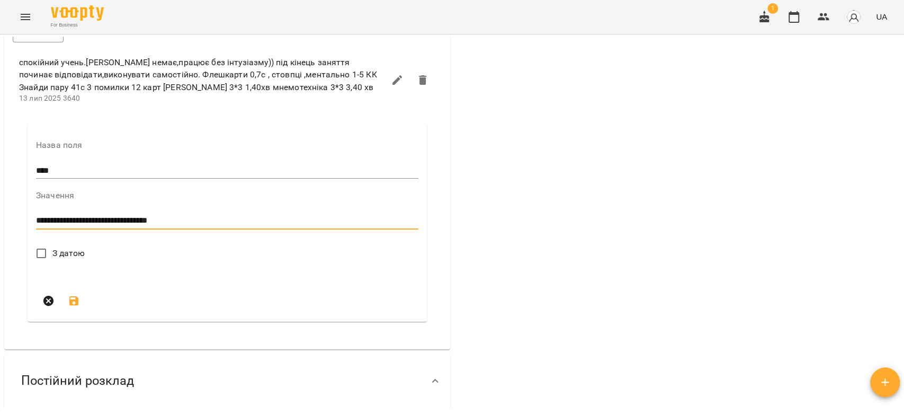
click at [250, 226] on textarea "**********" at bounding box center [225, 221] width 378 height 10
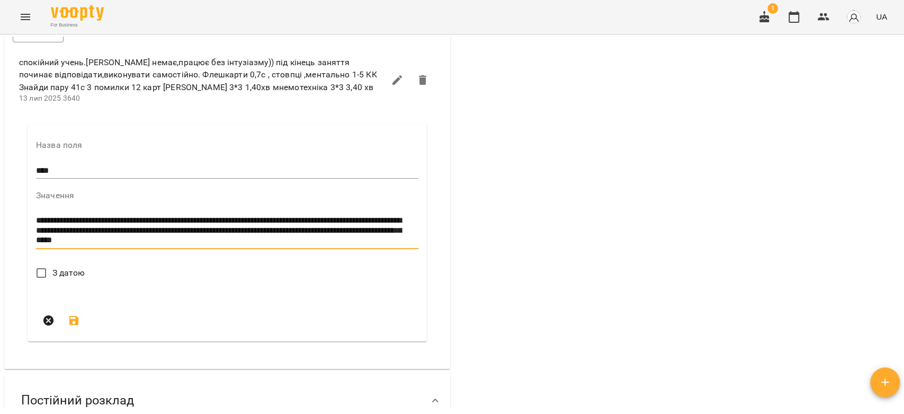
type textarea "**********"
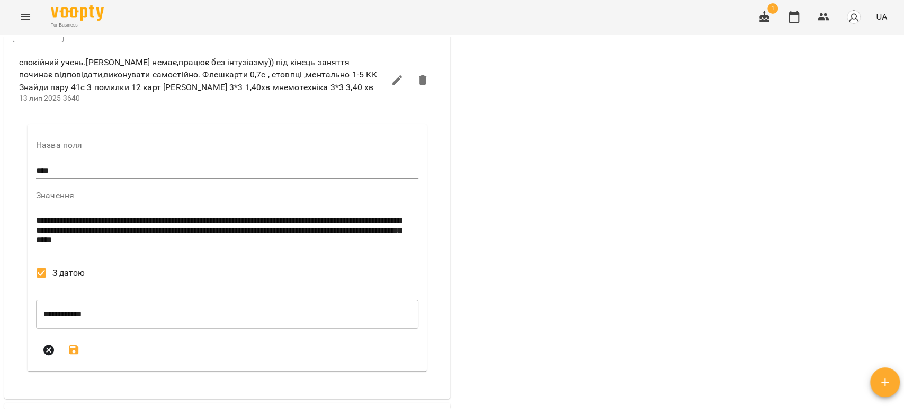
click at [64, 362] on button "submit" at bounding box center [73, 349] width 25 height 25
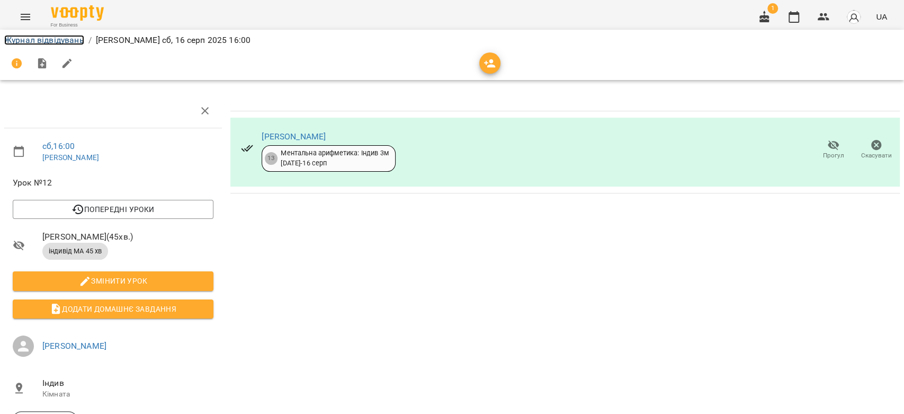
click at [76, 39] on link "Журнал відвідувань" at bounding box center [44, 40] width 80 height 10
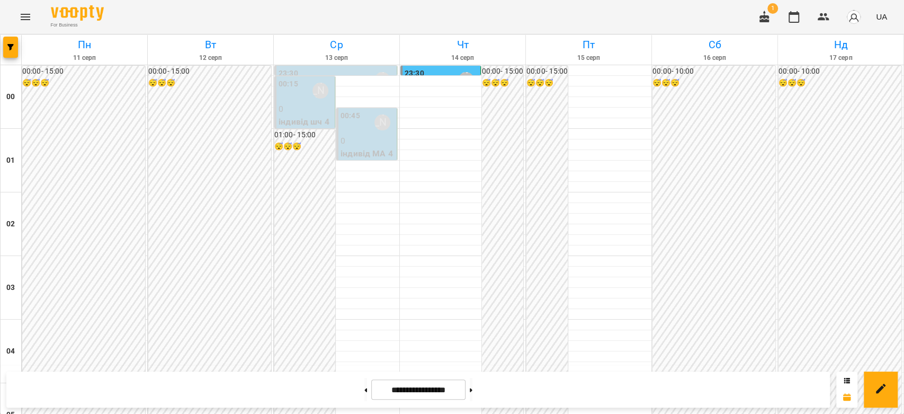
scroll to position [989, 0]
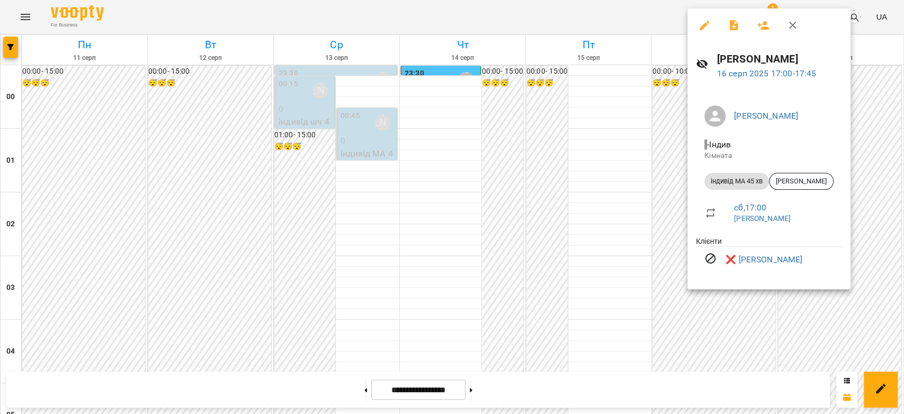
click at [549, 166] on div at bounding box center [452, 207] width 904 height 414
